Goal: Information Seeking & Learning: Learn about a topic

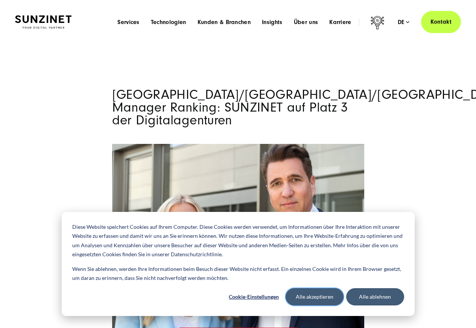
click at [313, 297] on button "Alle akzeptieren" at bounding box center [314, 296] width 58 height 17
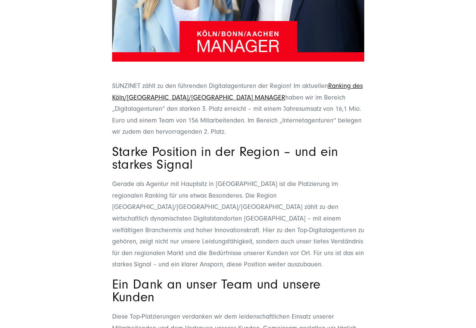
scroll to position [316, 0]
